Goal: Task Accomplishment & Management: Complete application form

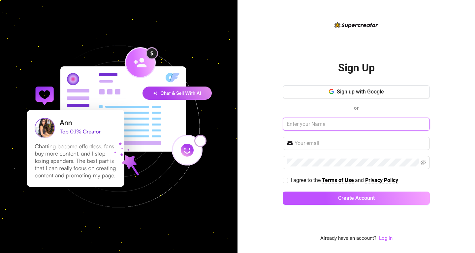
click at [308, 121] on input "text" at bounding box center [356, 124] width 147 height 13
click at [357, 198] on button "Create Account" at bounding box center [356, 197] width 147 height 13
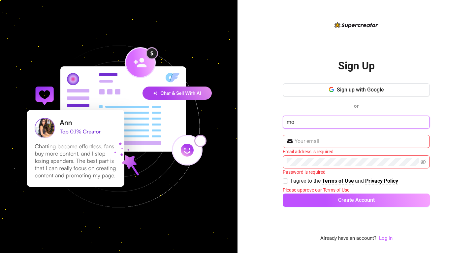
type input "m"
type input "Mocha"
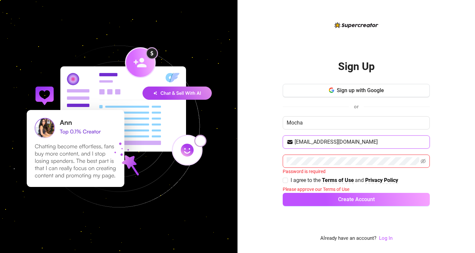
type input "mochareign1@gmail.com"
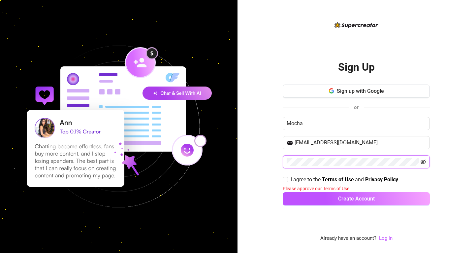
click at [424, 161] on icon "eye-invisible" at bounding box center [423, 161] width 5 height 5
click at [264, 159] on div "Sign Up Sign up with Google or Mocha mochareign1@gmail.com I agree to the Terms…" at bounding box center [357, 126] width 238 height 253
click at [297, 181] on span "I agree to the" at bounding box center [306, 179] width 31 height 6
click at [288, 181] on input "I agree to the Terms of Use and Privacy Policy" at bounding box center [285, 179] width 5 height 5
checkbox input "true"
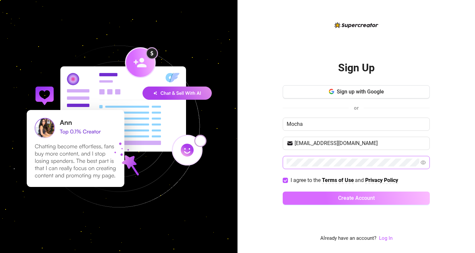
click at [322, 199] on button "Create Account" at bounding box center [356, 197] width 147 height 13
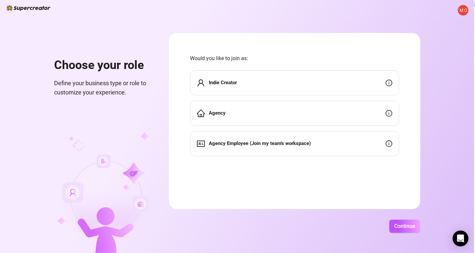
click at [341, 82] on div "Indie Creator" at bounding box center [294, 82] width 209 height 25
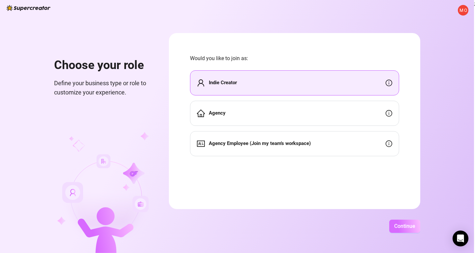
click at [416, 225] on span "Continue" at bounding box center [405, 226] width 21 height 6
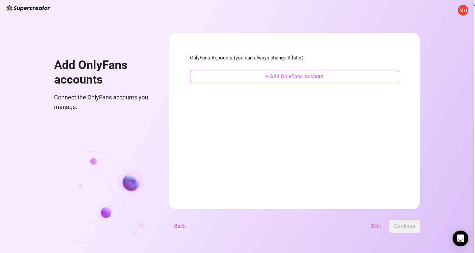
click at [324, 75] on span "+ Add OnlyFans Account" at bounding box center [295, 76] width 58 height 6
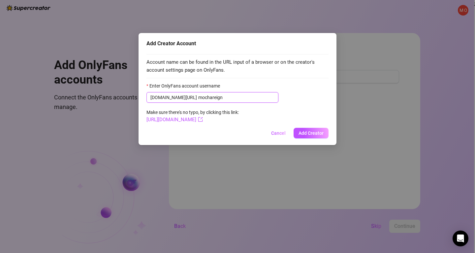
type input "mochareign"
click at [283, 64] on span "Account name can be found in the URL input of a browser or on the creator's acc…" at bounding box center [238, 66] width 182 height 16
click at [203, 120] on link "[URL][DOMAIN_NAME]" at bounding box center [175, 120] width 56 height 6
click at [311, 130] on span "Add Creator" at bounding box center [311, 132] width 25 height 5
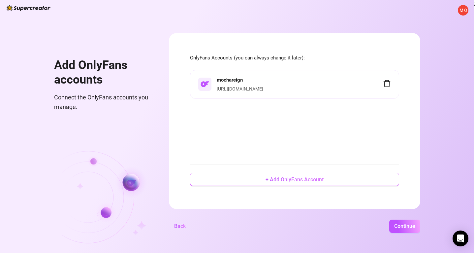
click at [371, 177] on button "+ Add OnlyFans Account" at bounding box center [294, 179] width 209 height 13
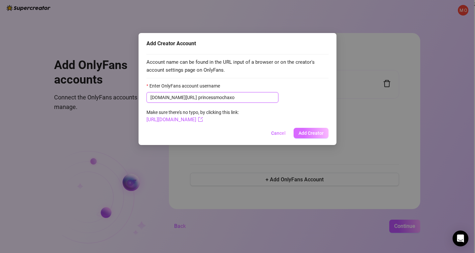
type input "princessmochaxo"
click at [319, 133] on span "Add Creator" at bounding box center [311, 132] width 25 height 5
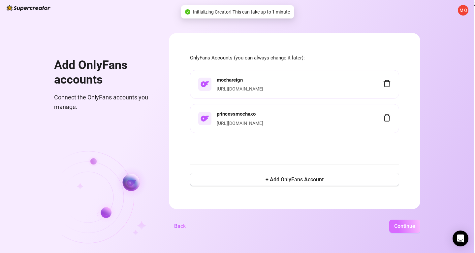
click at [416, 224] on span "Continue" at bounding box center [405, 226] width 21 height 6
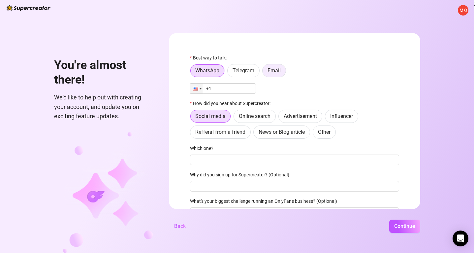
click at [286, 67] on label "Email" at bounding box center [274, 70] width 24 height 13
click at [264, 72] on input "Email" at bounding box center [264, 72] width 0 height 0
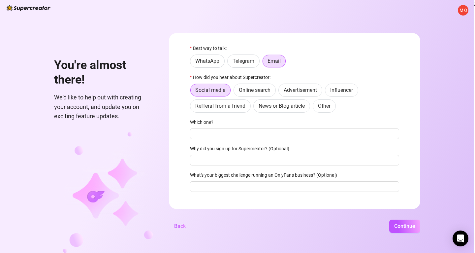
scroll to position [10, 0]
click at [246, 107] on span "Refferal from a friend" at bounding box center [220, 105] width 50 height 6
click at [192, 107] on input "Refferal from a friend" at bounding box center [192, 107] width 0 height 0
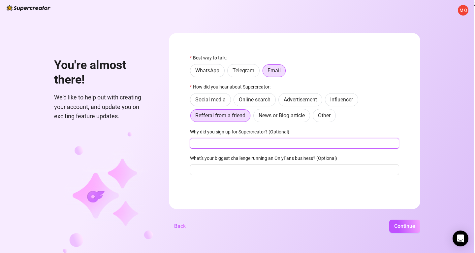
click at [238, 143] on input "Why did you sign up for Supercreator? (Optional)" at bounding box center [294, 143] width 209 height 11
type input "to try it out to be more efficient"
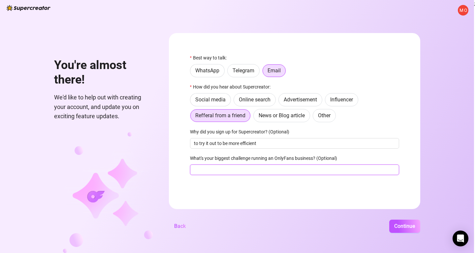
click at [245, 171] on input "What's your biggest challenge running an OnlyFans business? (Optional)" at bounding box center [294, 169] width 209 height 11
type input "having to manually do everything"
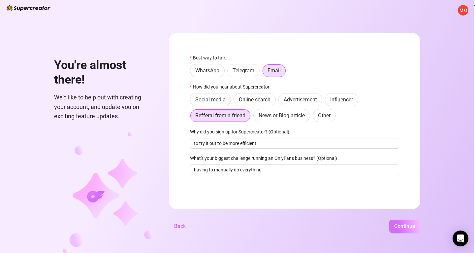
click at [416, 227] on span "Continue" at bounding box center [405, 226] width 21 height 6
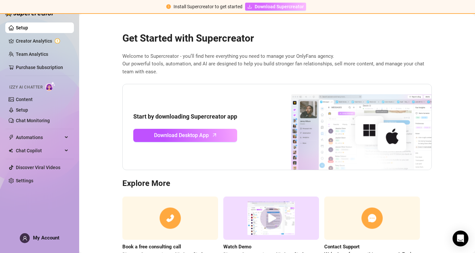
click at [254, 6] on link "Download Supercreator" at bounding box center [275, 7] width 61 height 8
